Goal: Task Accomplishment & Management: Complete application form

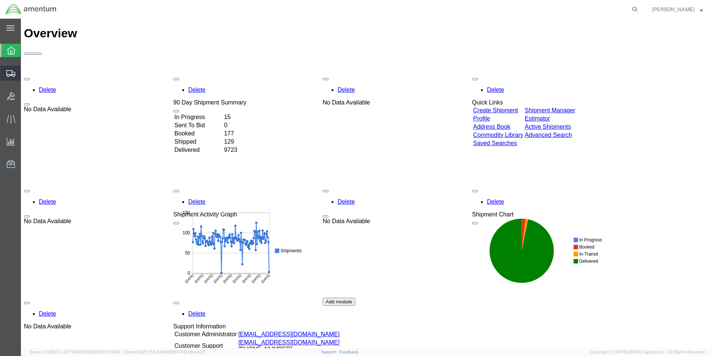
click at [0, 0] on span "Create Shipment" at bounding box center [0, 0] width 0 height 0
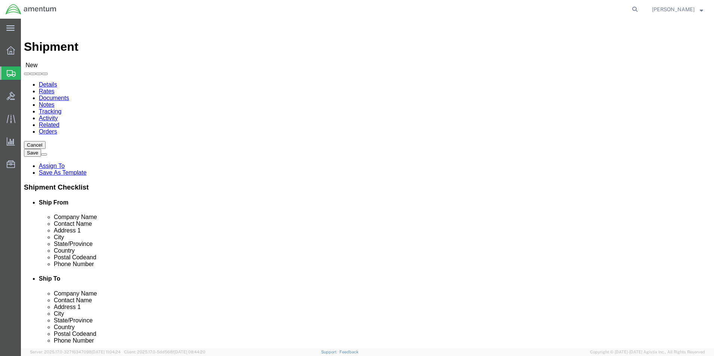
select select
type input "ncc"
select select "69291"
select select "[GEOGRAPHIC_DATA]"
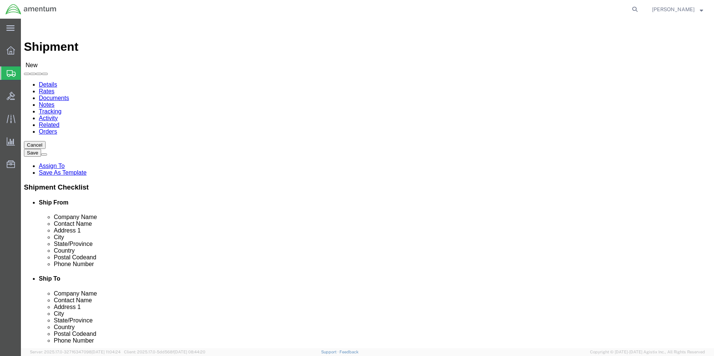
type input "efo"
select select "49831"
select select "[GEOGRAPHIC_DATA]"
click input "text"
type input "C"
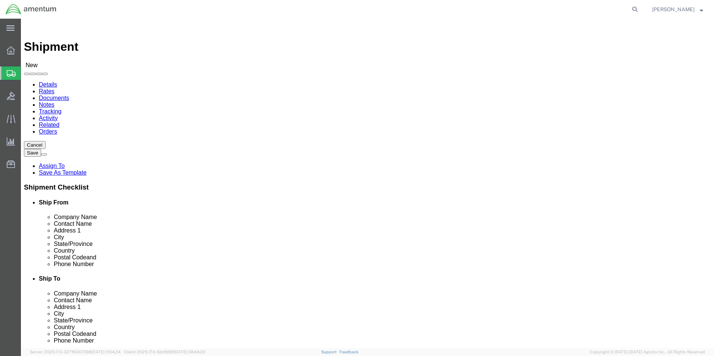
type input "[PERSON_NAME]"
click p "- Amentum Services, Inc - ([PERSON_NAME]) NASOC [GEOGRAPHIC_DATA], [STREET_ADDR…"
select select
select select "[GEOGRAPHIC_DATA]"
type input "[PERSON_NAME]"
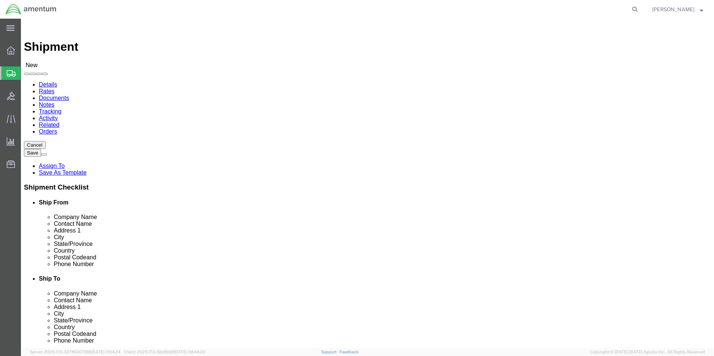
click input "text"
type input "3616986915"
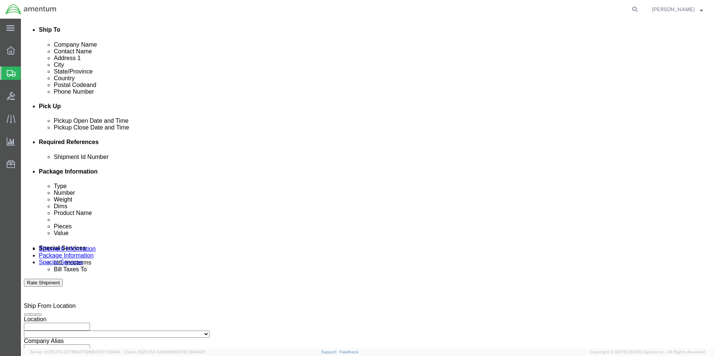
scroll to position [261, 0]
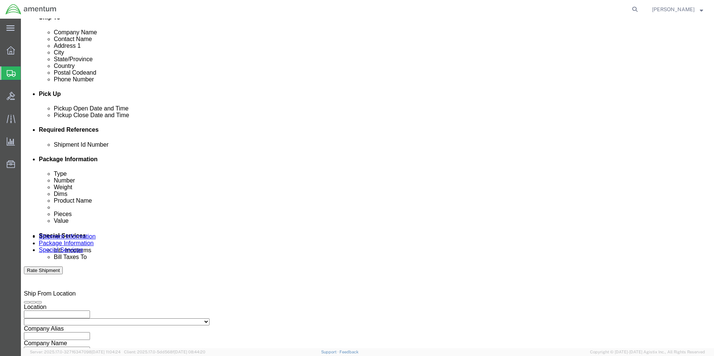
click input "text"
type input "94970"
click button "Add reference"
click select "Select Account Type Activity ID Airline Appointment Number ASN Batch Request # …"
select select "CUSTREF"
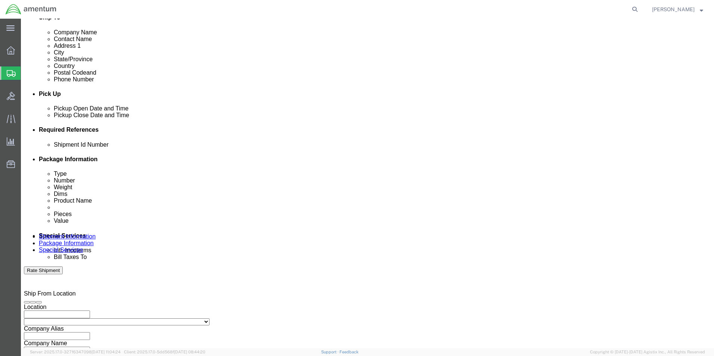
click select "Select Account Type Activity ID Airline Appointment Number ASN Batch Request # …"
click input "text"
type input "94970"
click button "Add reference"
click select "Select Account Type Activity ID Airline Appointment Number ASN Batch Request # …"
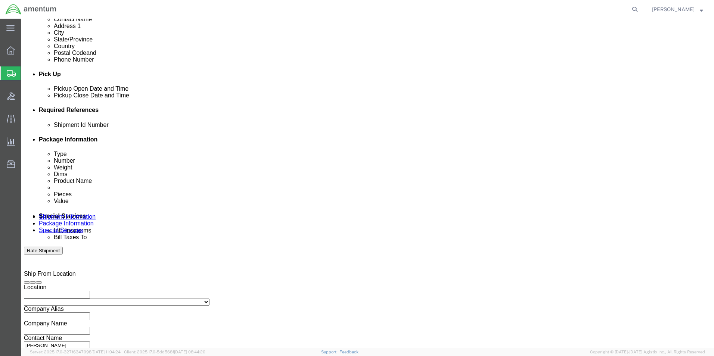
scroll to position [299, 0]
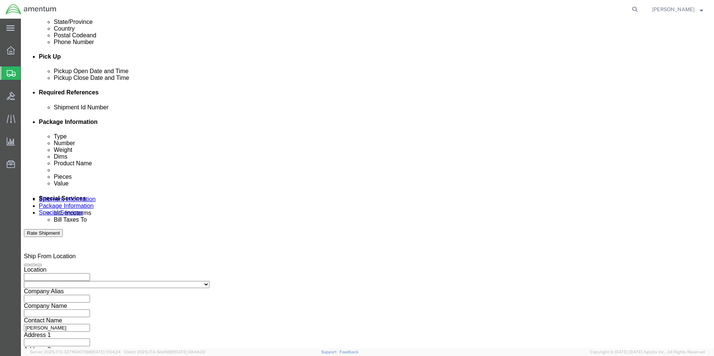
click select "Select Account Type Activity ID Airline Appointment Number ASN Batch Request # …"
select select "DEPT"
click select "Select Account Type Activity ID Airline Appointment Number ASN Batch Request # …"
click input "text"
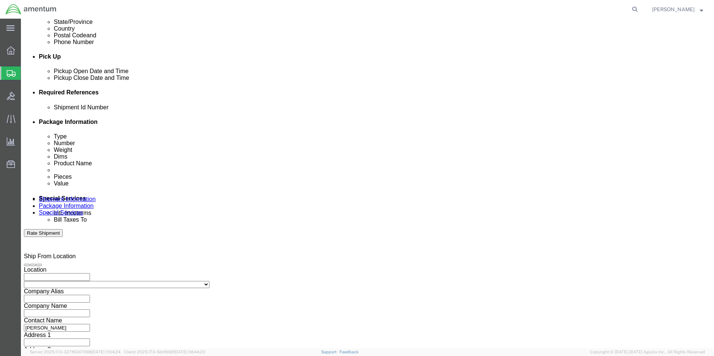
type input "6118.03.03.2218.000.NCC.0000"
click div "Select Account Type Activity ID Airline Appointment Number ASN Batch Request # …"
click input "6118.03.03.2218.000.NCC.0000"
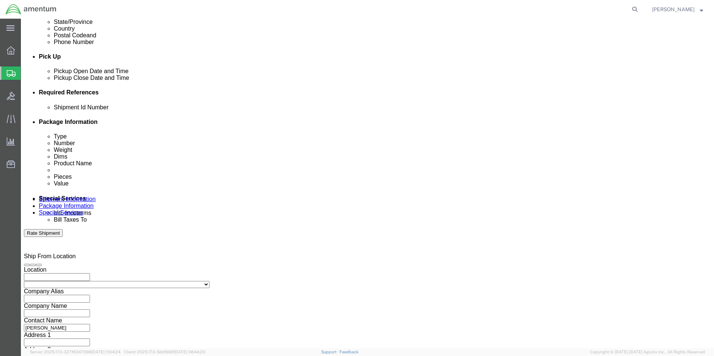
drag, startPoint x: 447, startPoint y: 160, endPoint x: 517, endPoint y: 162, distance: 69.1
click div "6118.03.03.2218.000.NCC.0000"
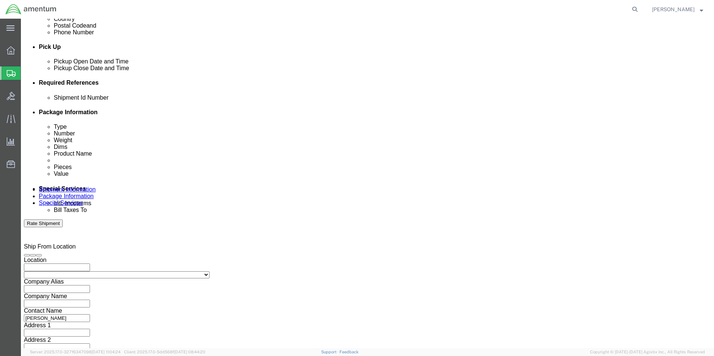
scroll to position [311, 0]
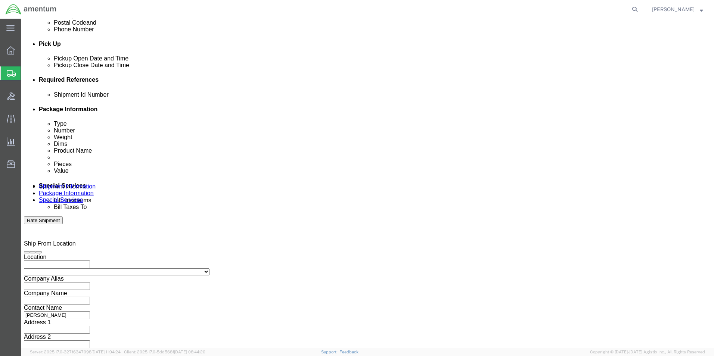
click button "Continue"
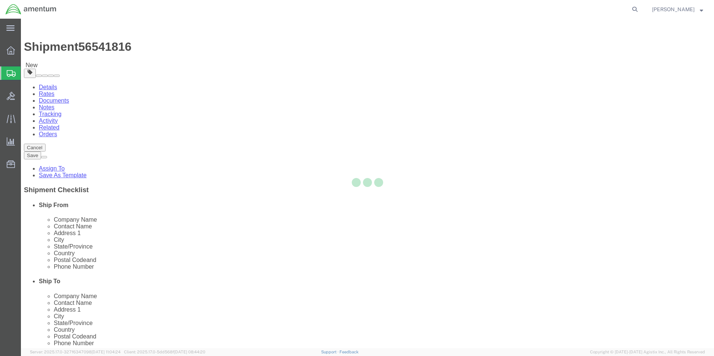
select select "CBOX"
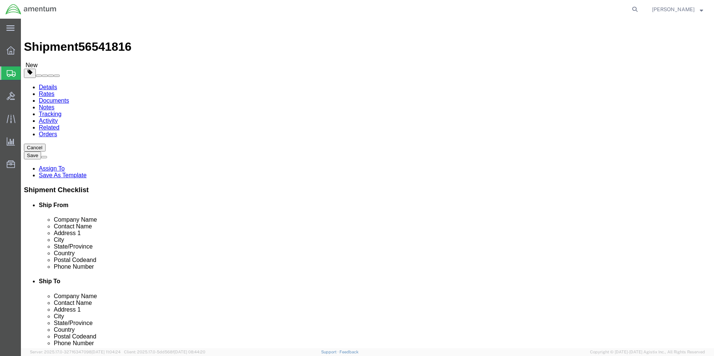
click button "Previous"
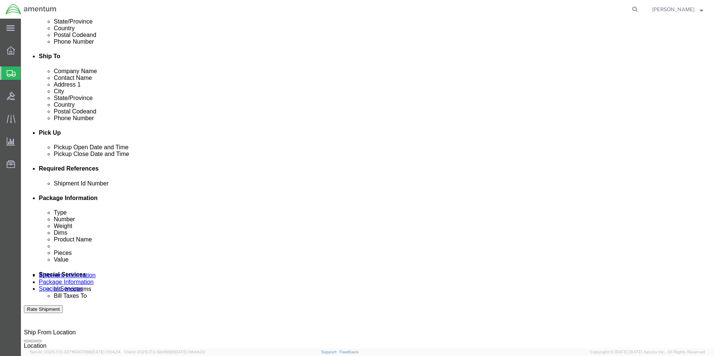
scroll to position [261, 0]
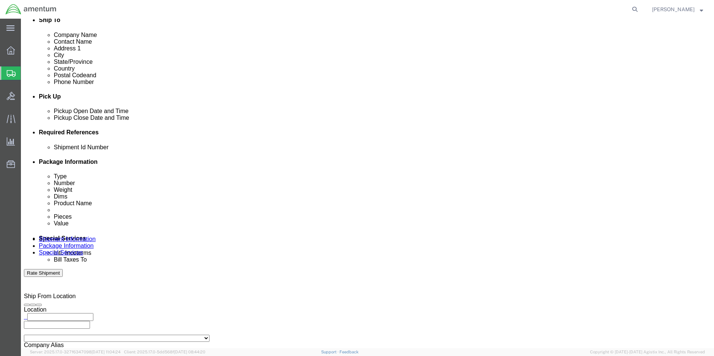
click input "text"
type input "CBP"
click button "Add reference"
click select "Select Account Type Activity ID Airline Appointment Number ASN Batch Request # …"
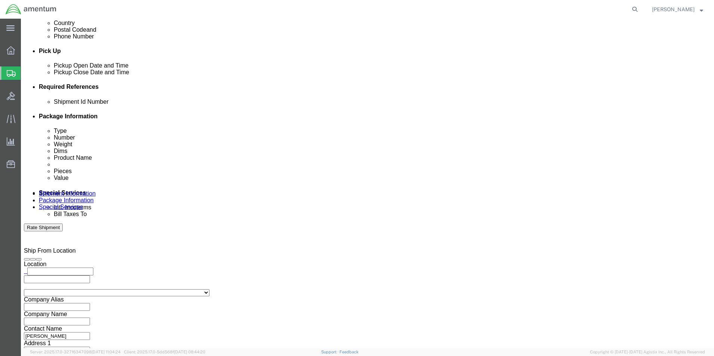
scroll to position [326, 0]
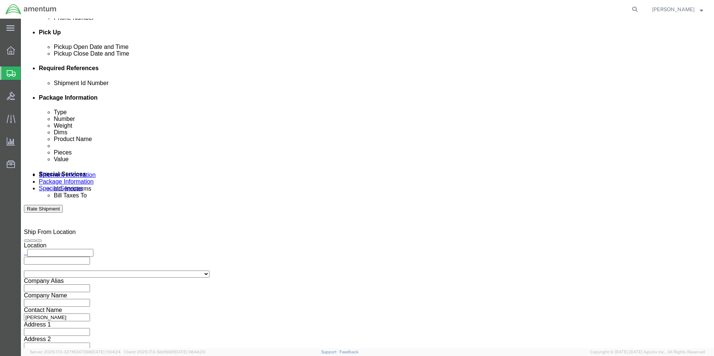
click select "Select Account Type Activity ID Airline Appointment Number ASN Batch Request # …"
select select "PROJNUM"
click select "Select Account Type Activity ID Airline Appointment Number ASN Batch Request # …"
click input "text"
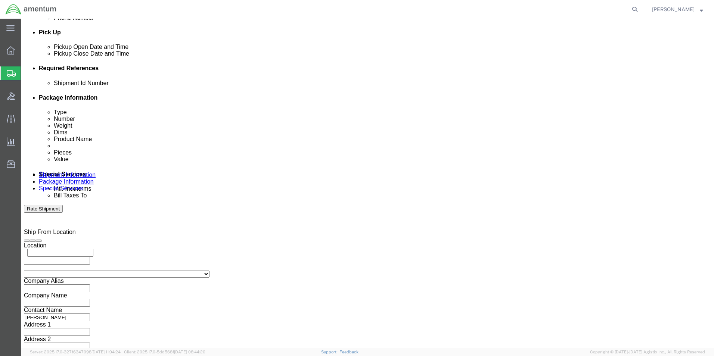
paste input "6118.03.03.2218.000.NCC.0000"
type input "6118.03.03.2218.000.NCC.0000"
click button "Continue"
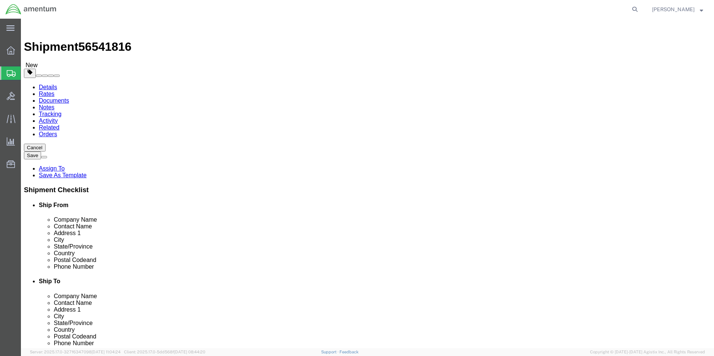
click input "text"
type input "12"
type input "10"
type input "8"
drag, startPoint x: 121, startPoint y: 172, endPoint x: 90, endPoint y: 163, distance: 31.9
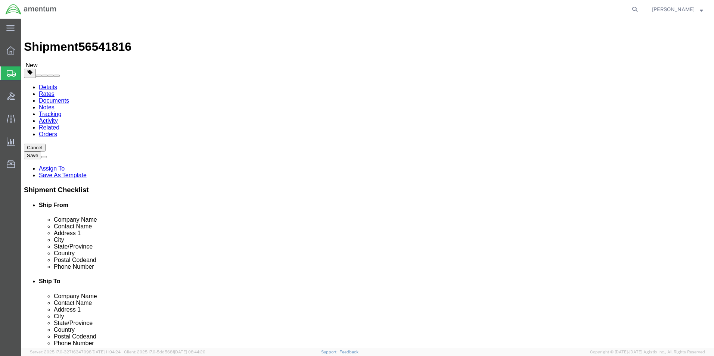
click div "Package Type Select BCK Boxes Bale(s) Basket(s) Bolt(s) Bottle(s) Buckets Bulk …"
type input "3.00"
click link "Add Content"
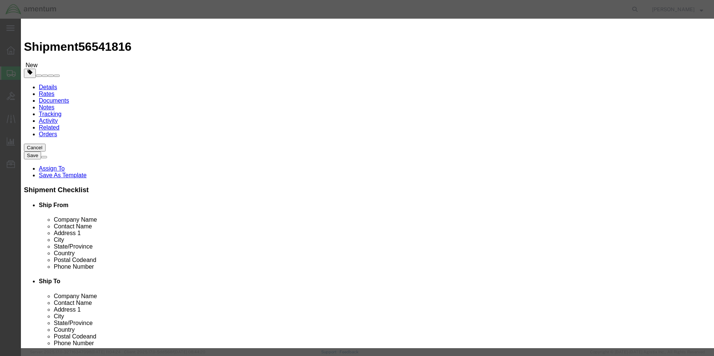
click input "text"
type input "AIRCRAFT PARTS"
drag, startPoint x: 232, startPoint y: 72, endPoint x: 197, endPoint y: 72, distance: 34.4
click div "Pieces 0 Select Bag Barrels 100Board Feet Bottle Box Blister Pack Carats Can Ca…"
type input "1"
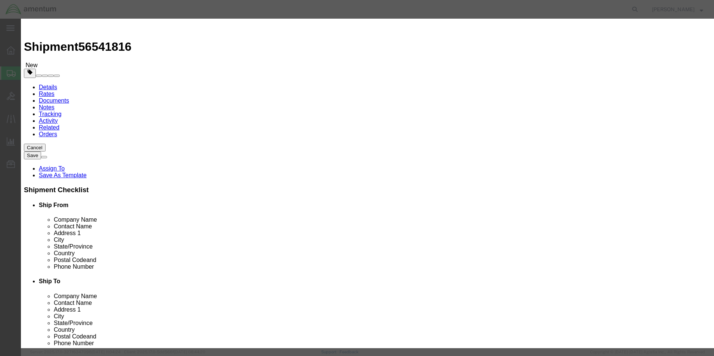
click input "text"
type input "850"
click textarea
click textarea "oXYGEN MASK"
type textarea "OXYGEN MASK"
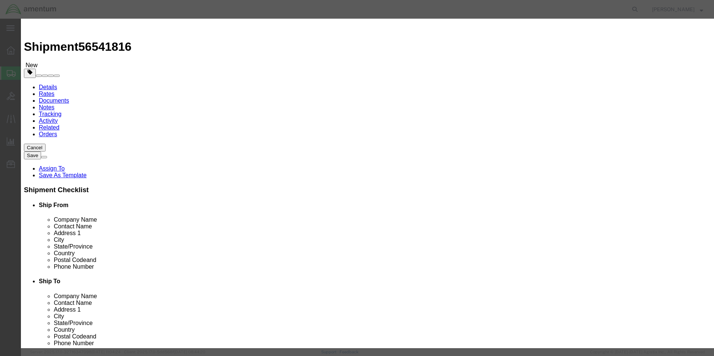
click div "Commodity library"
click button "Save & Close"
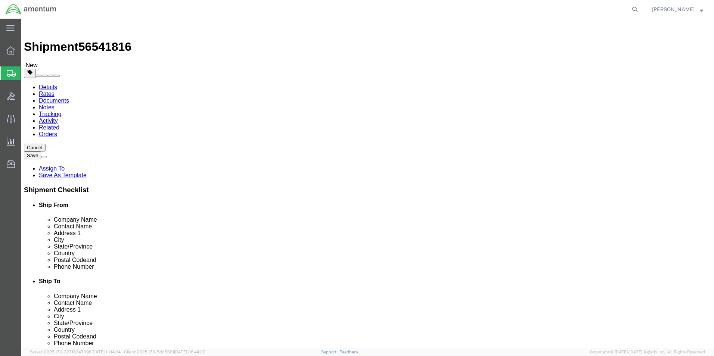
click button "Continue"
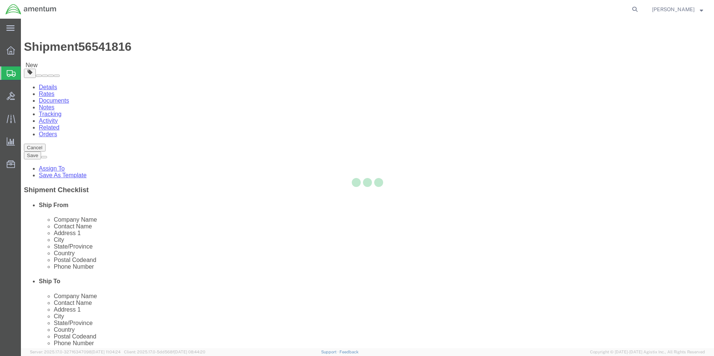
select select
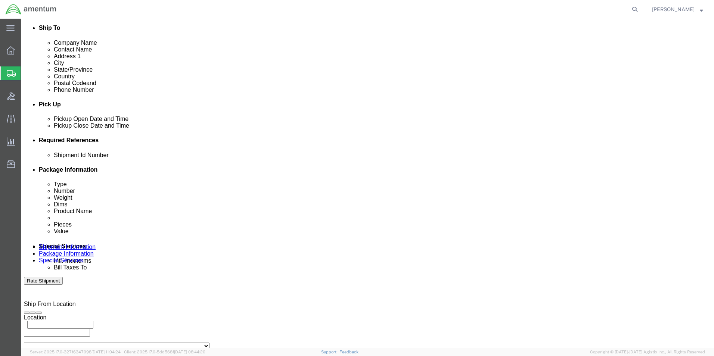
scroll to position [261, 0]
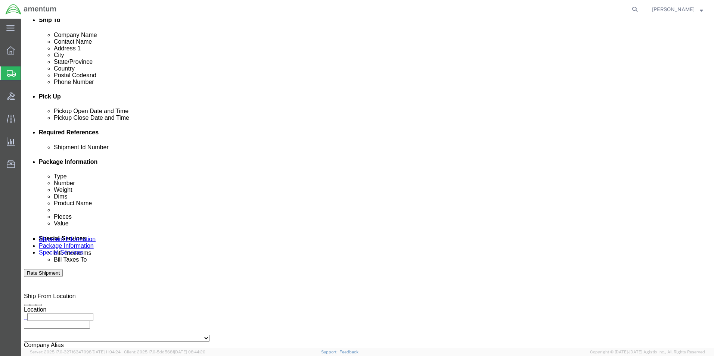
click select "Select Buyer Cost Center Department Operations Number Order Number Sales Person"
select select "COSTCENTER"
click select "Select Buyer Cost Center Department Operations Number Order Number Sales Person"
type input "CBP"
click input "text"
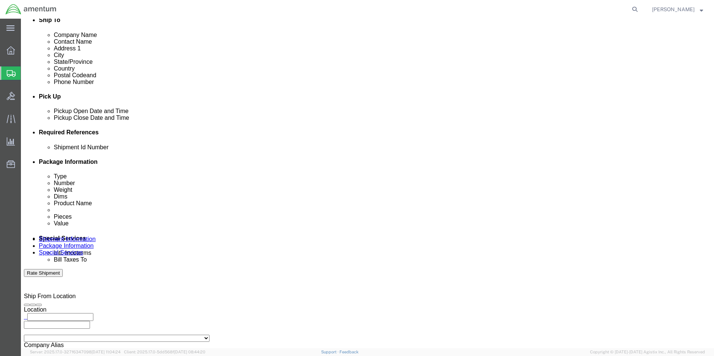
type input "6118.03.03.2219.000.NCC"
click button "Rate Shipment"
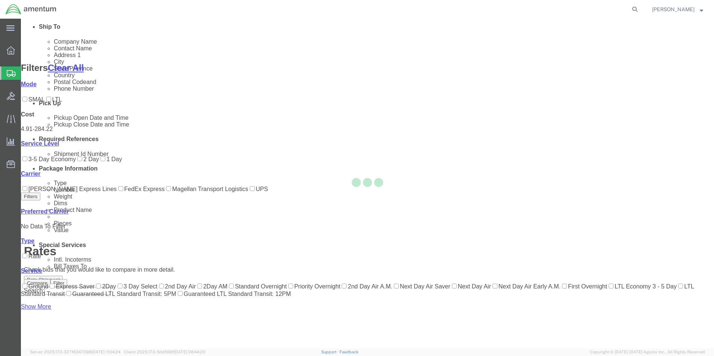
scroll to position [75, 0]
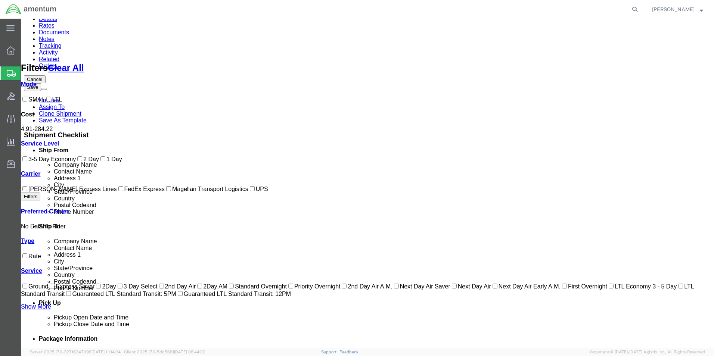
drag, startPoint x: 129, startPoint y: 90, endPoint x: 155, endPoint y: 128, distance: 46.0
drag, startPoint x: 150, startPoint y: 116, endPoint x: 155, endPoint y: 32, distance: 83.8
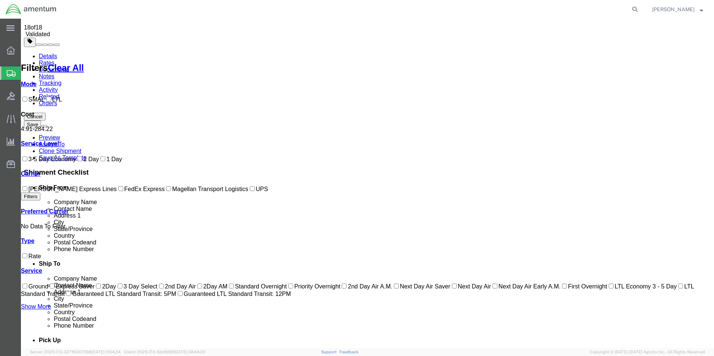
drag, startPoint x: 137, startPoint y: 56, endPoint x: 134, endPoint y: 69, distance: 13.5
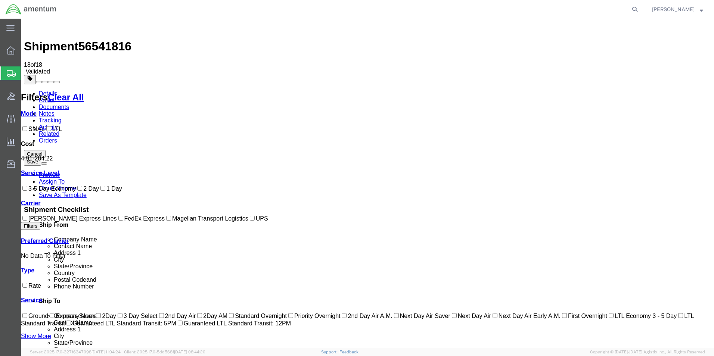
scroll to position [0, 0]
drag, startPoint x: 401, startPoint y: 109, endPoint x: 359, endPoint y: 110, distance: 43.0
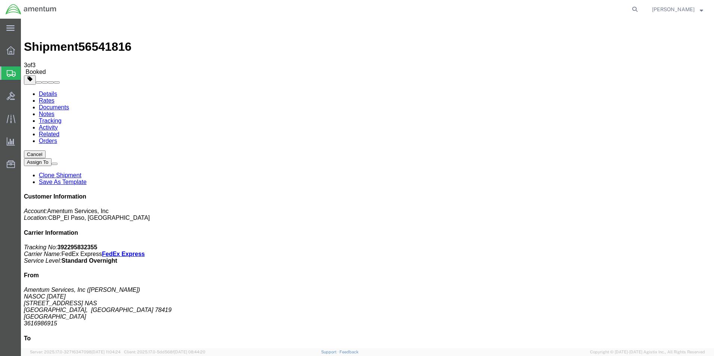
click at [55, 111] on link "Notes" at bounding box center [47, 114] width 16 height 6
click at [69, 104] on link "Documents" at bounding box center [54, 107] width 30 height 6
click at [58, 124] on link "Activity" at bounding box center [48, 127] width 19 height 6
click at [46, 91] on link "Details" at bounding box center [48, 94] width 18 height 6
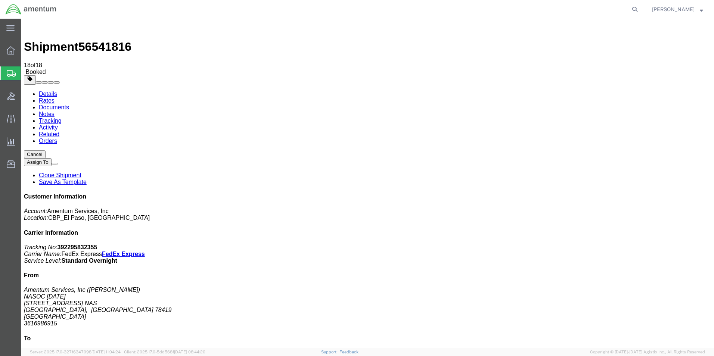
click span "button"
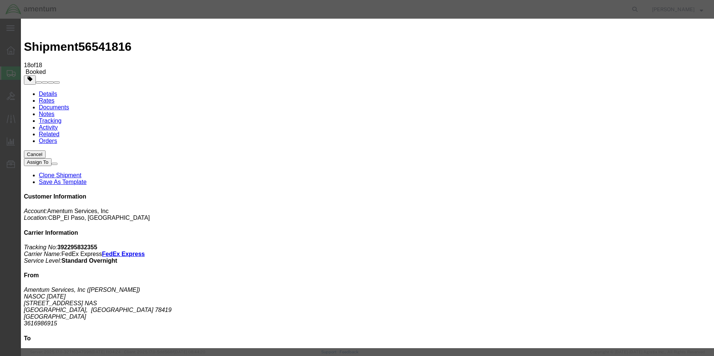
click div "[DATE] 3:00 PM"
click input "3:00 PM"
click input "8:00 PM"
type input "8:00 am"
click button "Apply"
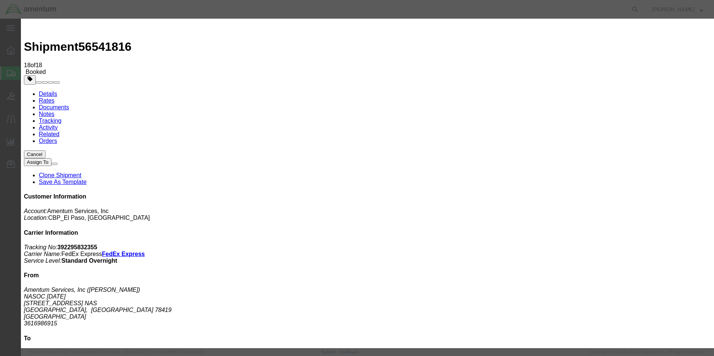
click div "[DATE] 9:00 AM"
click input "12:00 AM"
type input "12:00 pm"
click button "Apply"
click button "Save"
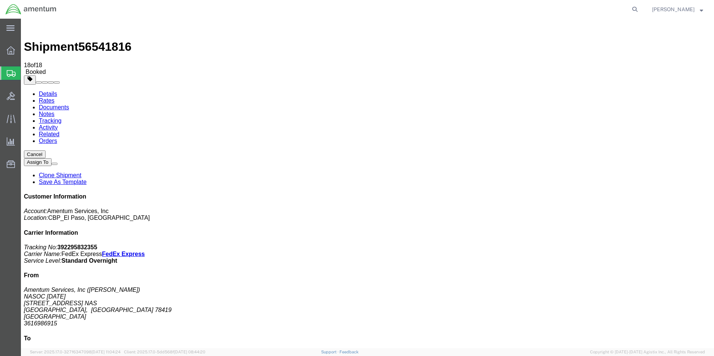
click button "Close"
